Goal: Task Accomplishment & Management: Manage account settings

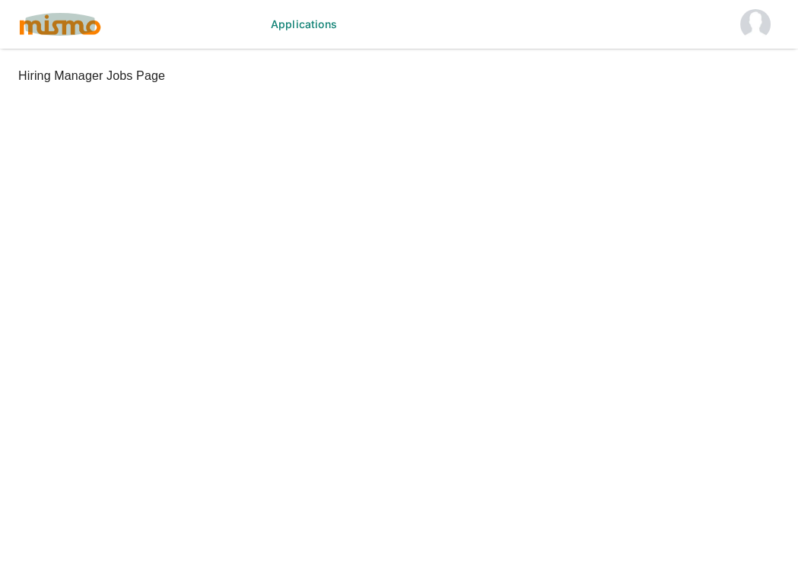
click at [43, 33] on img "button" at bounding box center [60, 24] width 84 height 23
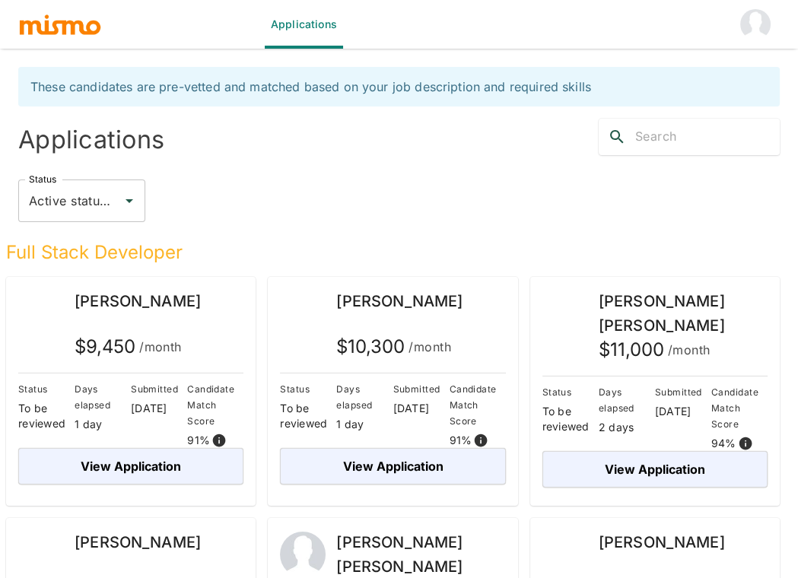
click at [755, 29] on img "account of current user" at bounding box center [755, 24] width 30 height 30
click at [754, 65] on li "Log out" at bounding box center [751, 70] width 71 height 30
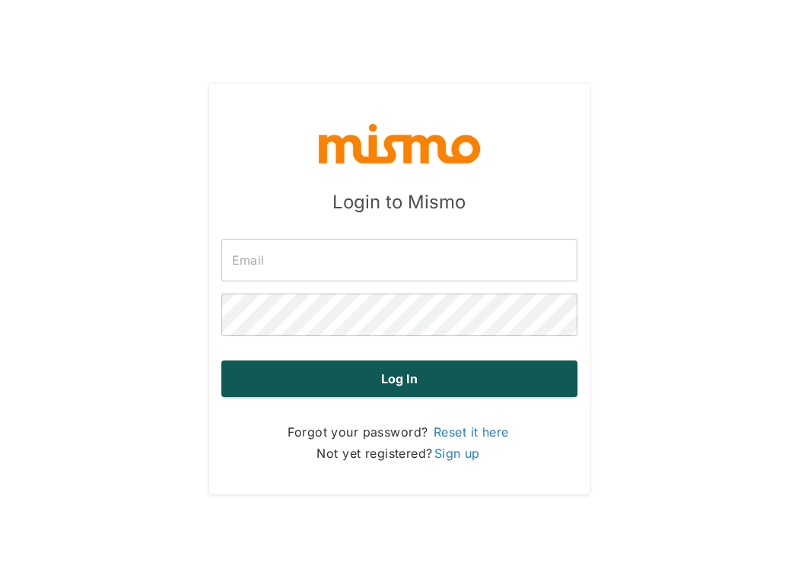
type input "carmen@mismo.team"
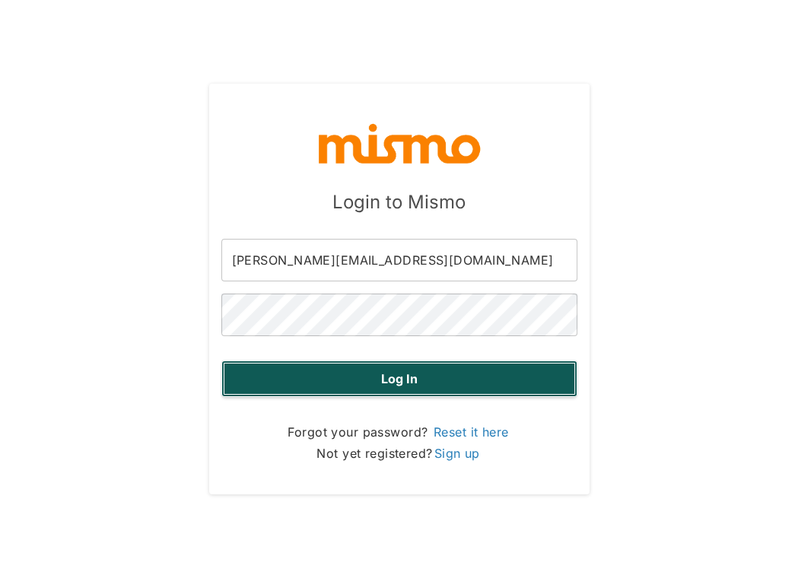
click at [413, 375] on button "Log in" at bounding box center [399, 379] width 356 height 37
